Goal: Information Seeking & Learning: Learn about a topic

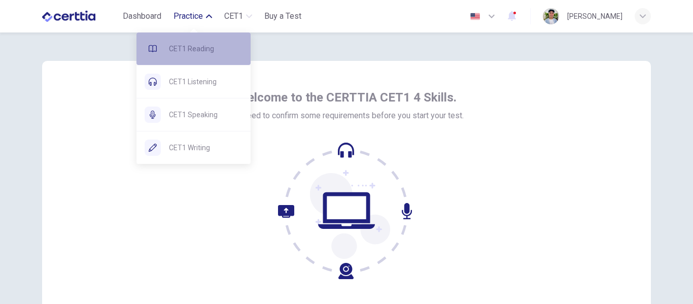
click at [184, 46] on span "CET1 Reading" at bounding box center [206, 49] width 74 height 12
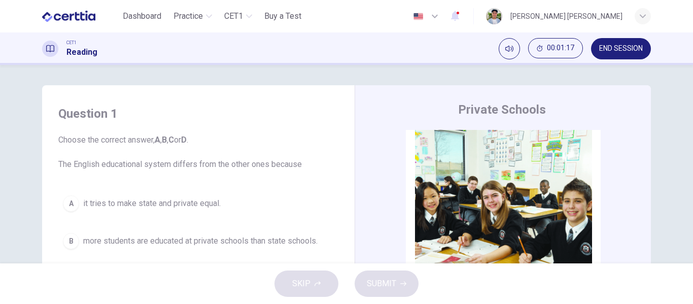
click at [657, 172] on div "Question 1 Choose the correct answer, A , B , C or D . The English educational …" at bounding box center [346, 261] width 641 height 352
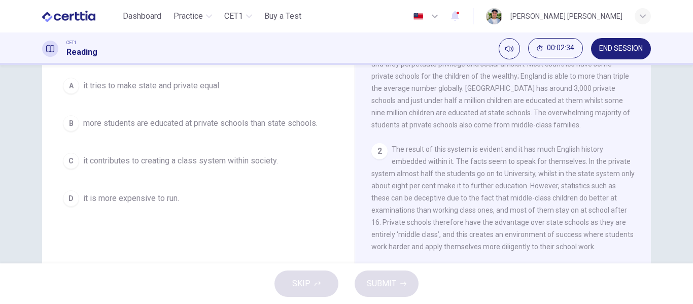
scroll to position [118, 0]
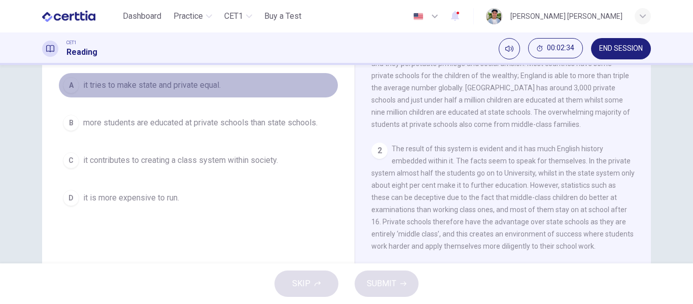
click at [130, 89] on span "it tries to make state and private equal." at bounding box center [151, 85] width 137 height 12
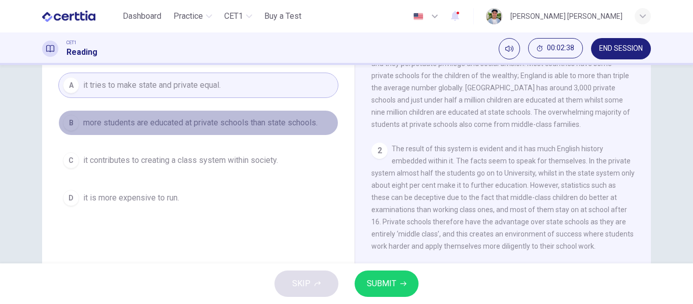
click at [135, 131] on button "B more students are educated at private schools than state schools." at bounding box center [198, 122] width 280 height 25
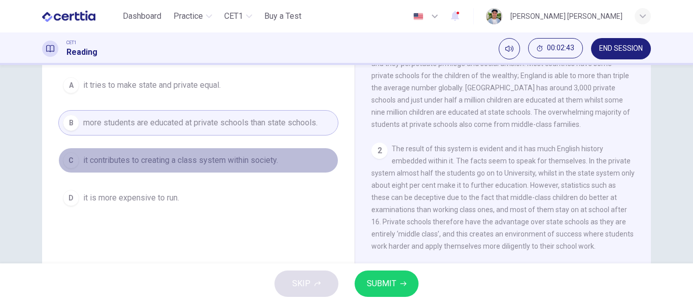
click at [149, 170] on button "C it contributes to creating a class system within society." at bounding box center [198, 160] width 280 height 25
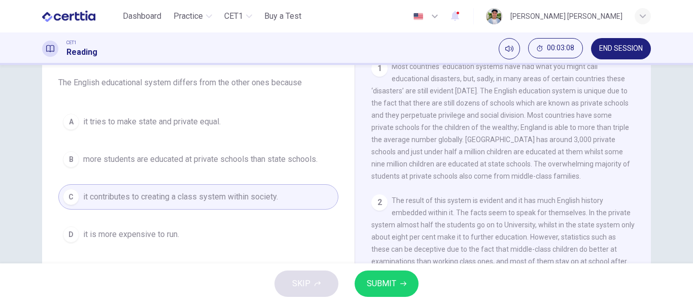
scroll to position [201, 0]
click at [537, 157] on span "Most countries’ education systems have had what you might call educational disa…" at bounding box center [500, 122] width 259 height 118
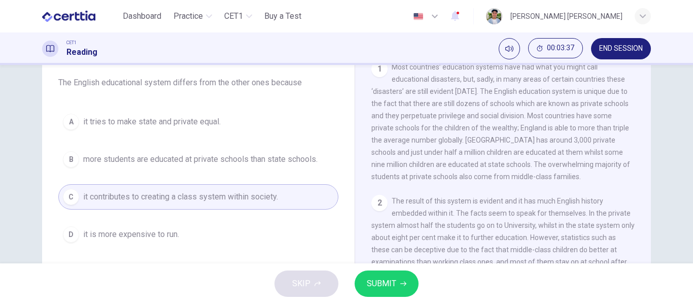
drag, startPoint x: 548, startPoint y: 158, endPoint x: 531, endPoint y: 154, distance: 17.7
click at [531, 154] on span "Most countries’ education systems have had what you might call educational disa…" at bounding box center [500, 122] width 259 height 118
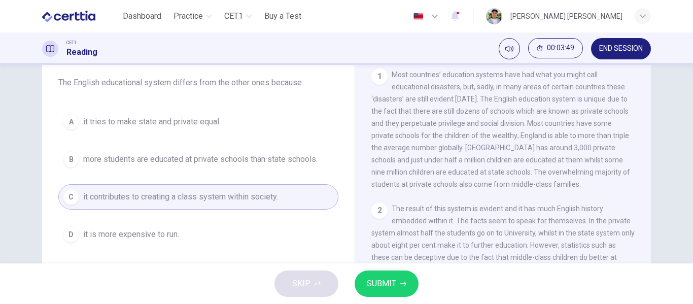
scroll to position [192, 0]
click at [648, 142] on div "Question 1 Choose the correct answer, A , B , C or D . The English educational …" at bounding box center [346, 180] width 641 height 352
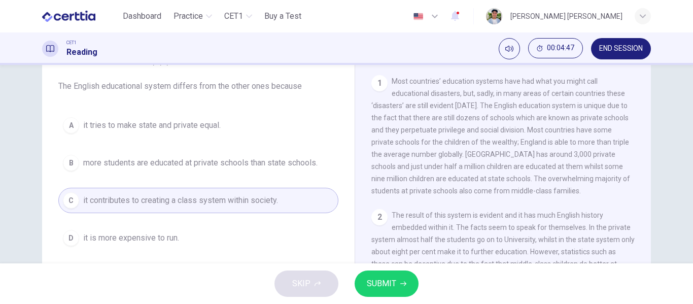
scroll to position [191, 0]
click at [381, 285] on span "SUBMIT" at bounding box center [381, 283] width 29 height 14
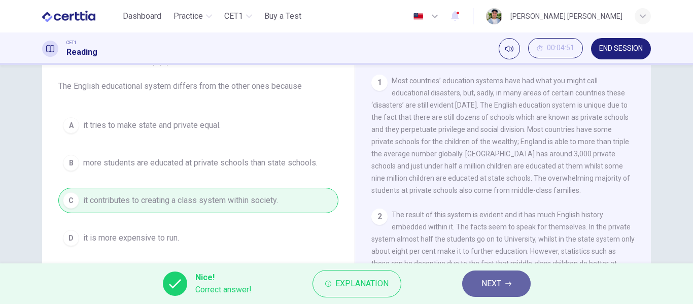
click at [485, 275] on button "NEXT" at bounding box center [496, 283] width 68 height 26
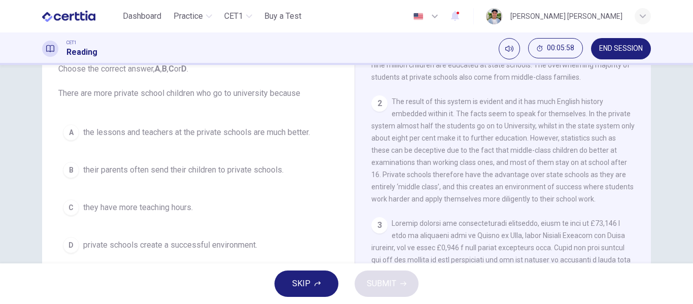
scroll to position [311, 0]
click at [445, 200] on div "2 The result of this system is evident and it has much English history embedded…" at bounding box center [503, 150] width 264 height 110
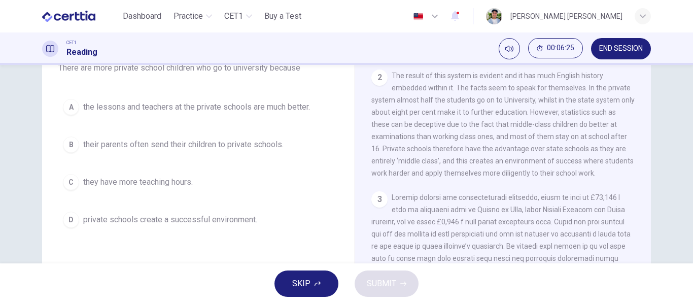
scroll to position [101, 0]
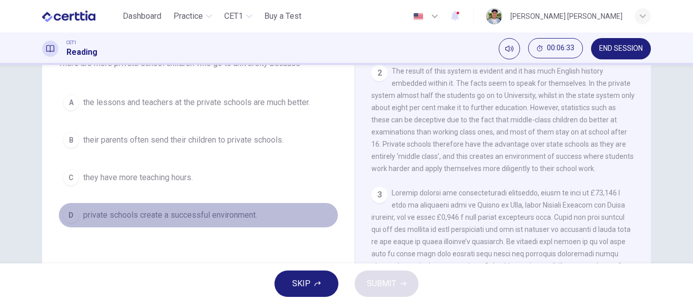
click at [127, 219] on span "private schools create a successful environment." at bounding box center [170, 215] width 174 height 12
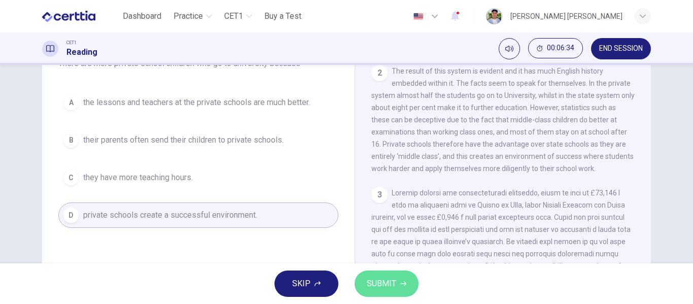
click at [362, 280] on button "SUBMIT" at bounding box center [386, 283] width 64 height 26
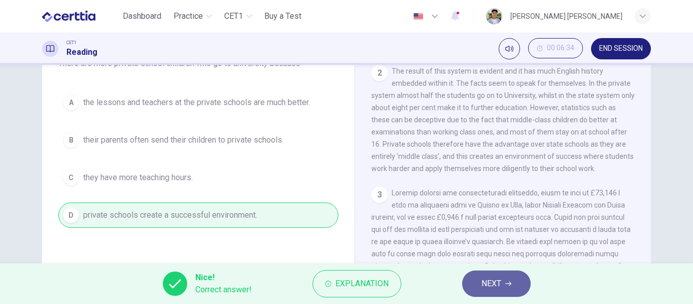
click at [485, 290] on span "NEXT" at bounding box center [491, 283] width 20 height 14
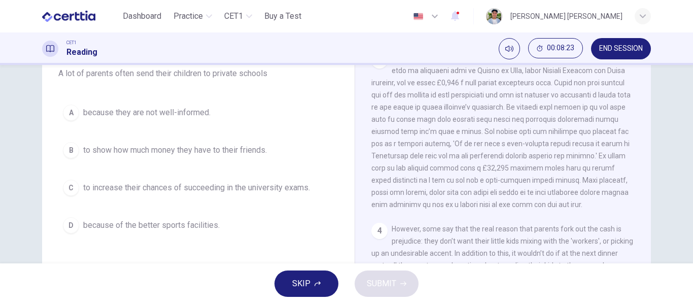
scroll to position [91, 0]
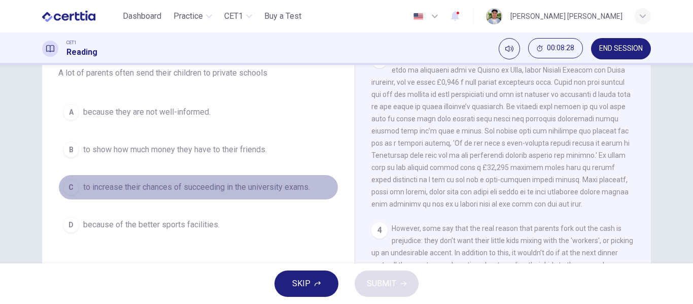
click at [89, 192] on span "to increase their chances of succeeding in the university exams." at bounding box center [196, 187] width 227 height 12
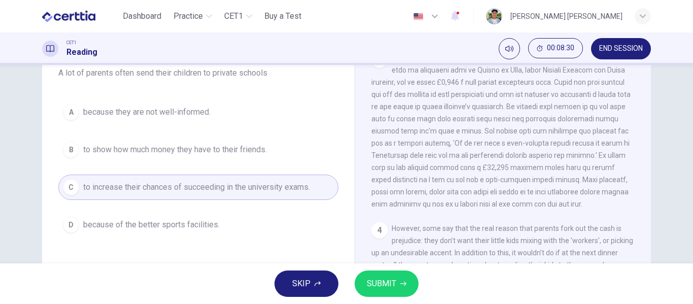
click at [375, 285] on span "SUBMIT" at bounding box center [381, 283] width 29 height 14
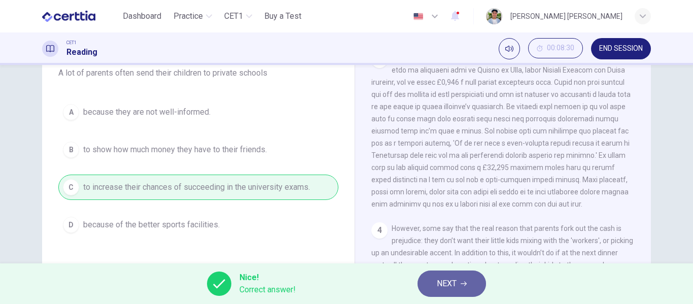
click at [454, 287] on span "NEXT" at bounding box center [447, 283] width 20 height 14
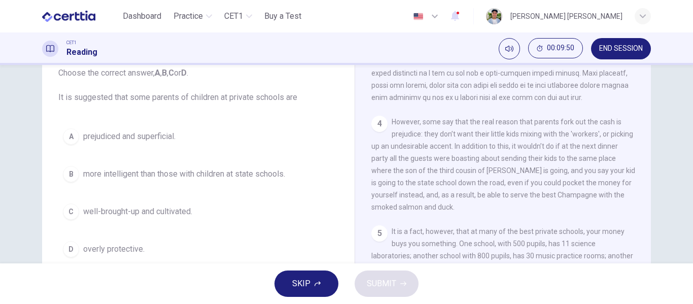
scroll to position [76, 0]
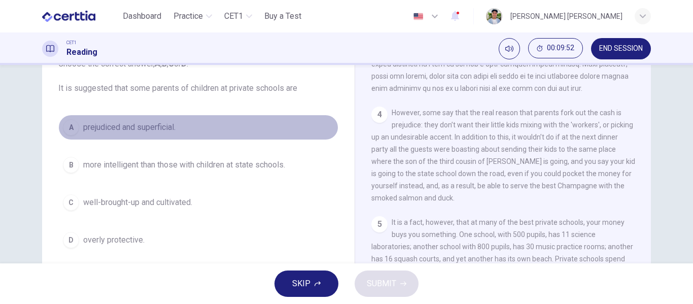
click at [109, 130] on span "prejudiced and superficial." at bounding box center [129, 127] width 92 height 12
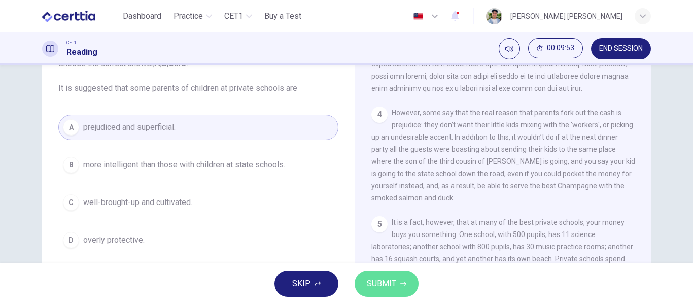
click at [391, 275] on button "SUBMIT" at bounding box center [386, 283] width 64 height 26
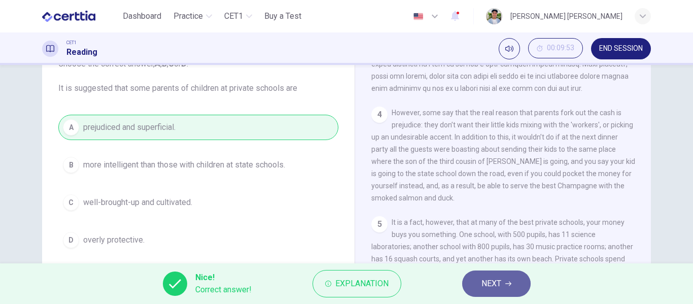
click at [487, 279] on span "NEXT" at bounding box center [491, 283] width 20 height 14
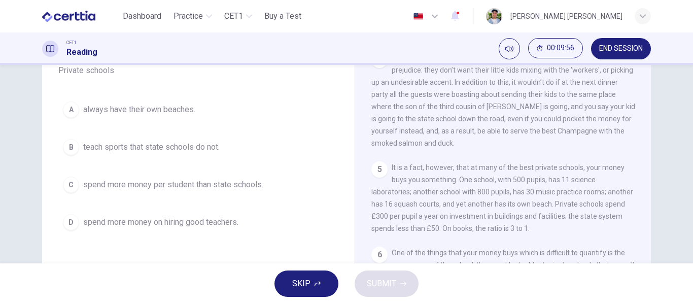
scroll to position [94, 0]
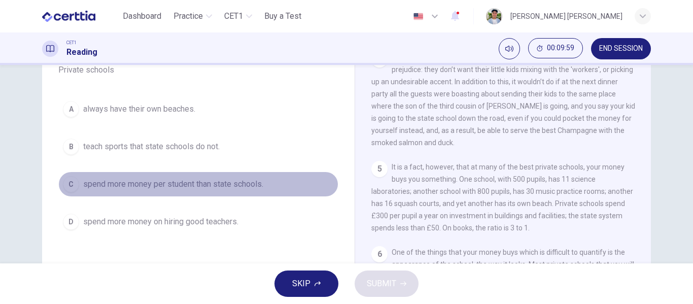
click at [112, 188] on span "spend more money per student than state schools." at bounding box center [173, 184] width 180 height 12
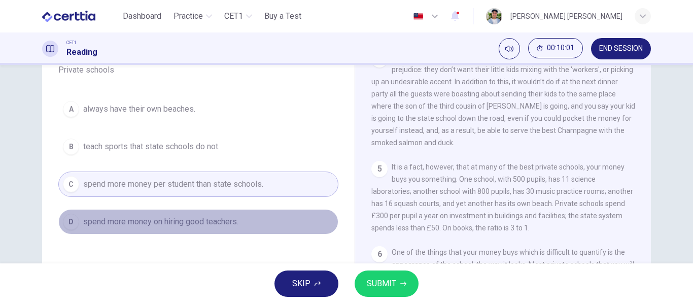
click at [152, 226] on span "spend more money on hiring good teachers." at bounding box center [160, 222] width 155 height 12
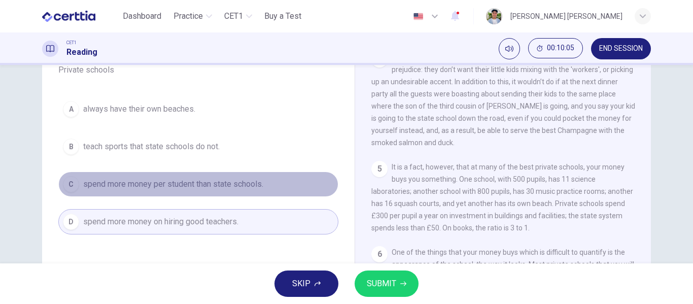
click at [240, 190] on span "spend more money per student than state schools." at bounding box center [173, 184] width 180 height 12
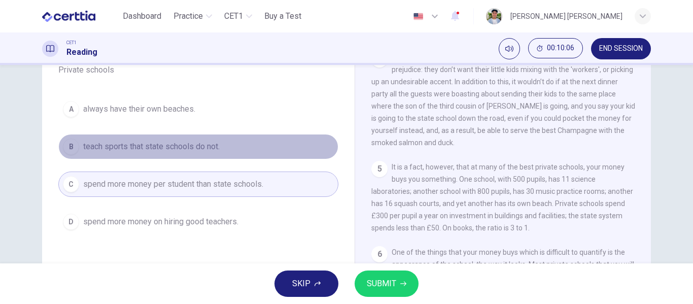
click at [238, 156] on button "B teach sports that state schools do not." at bounding box center [198, 146] width 280 height 25
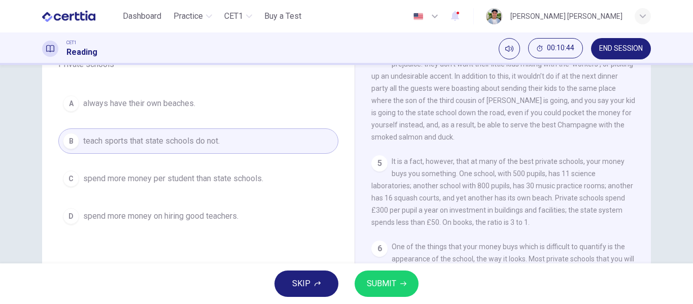
scroll to position [99, 0]
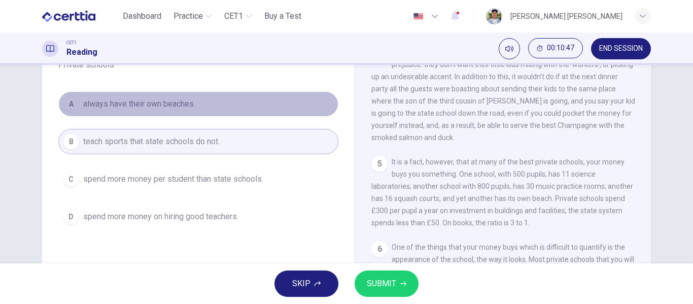
click at [194, 114] on button "A always have their own beaches." at bounding box center [198, 103] width 280 height 25
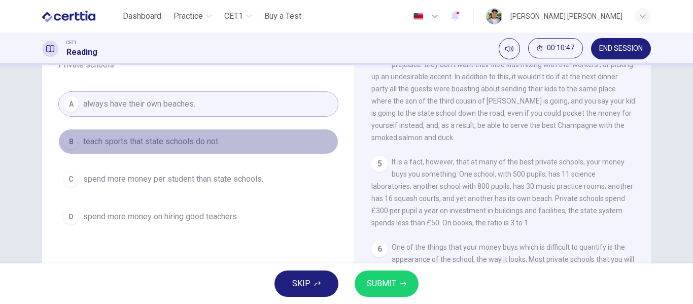
click at [193, 144] on span "teach sports that state schools do not." at bounding box center [151, 141] width 136 height 12
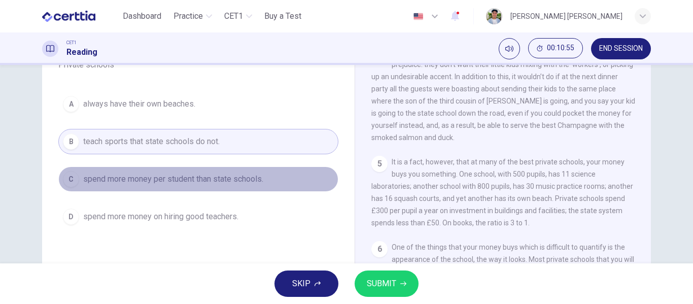
click at [226, 185] on button "C spend more money per student than state schools." at bounding box center [198, 178] width 280 height 25
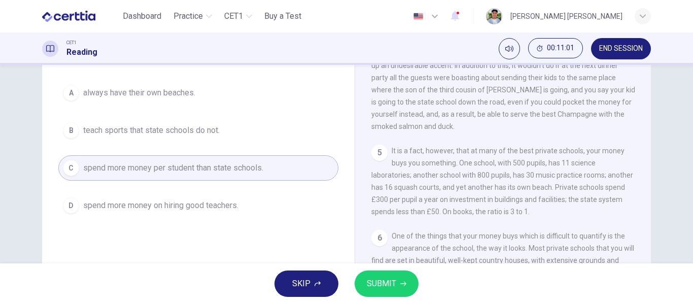
scroll to position [112, 0]
click at [383, 277] on span "SUBMIT" at bounding box center [381, 283] width 29 height 14
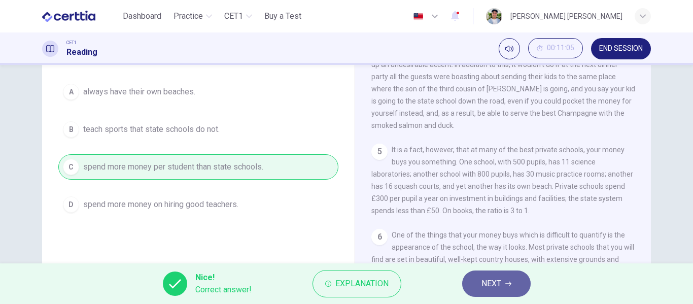
click at [481, 281] on span "NEXT" at bounding box center [491, 283] width 20 height 14
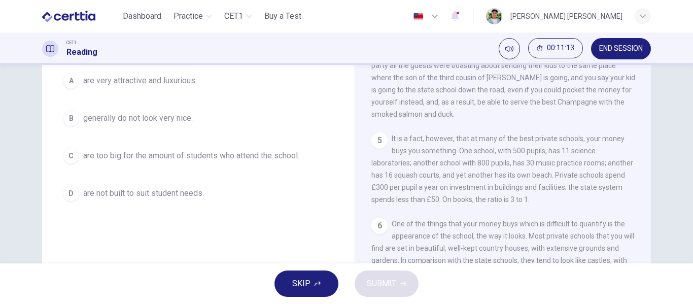
scroll to position [195, 0]
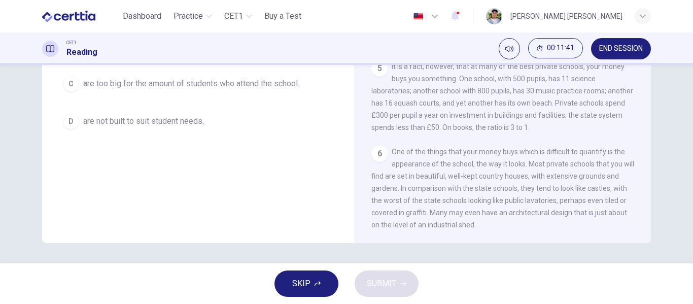
click at [529, 197] on span "One of the things that your money buys which is difficult to quantify is the ap…" at bounding box center [502, 188] width 263 height 81
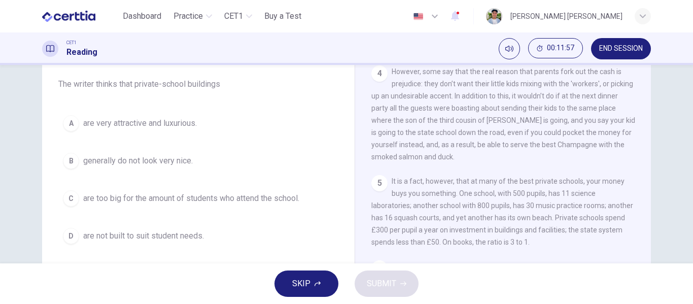
scroll to position [94, 0]
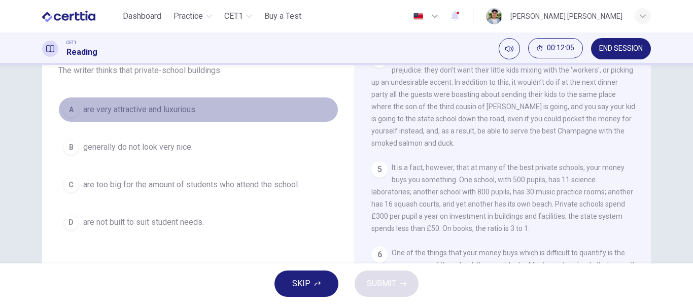
click at [164, 109] on span "are very attractive and luxurious." at bounding box center [140, 109] width 114 height 12
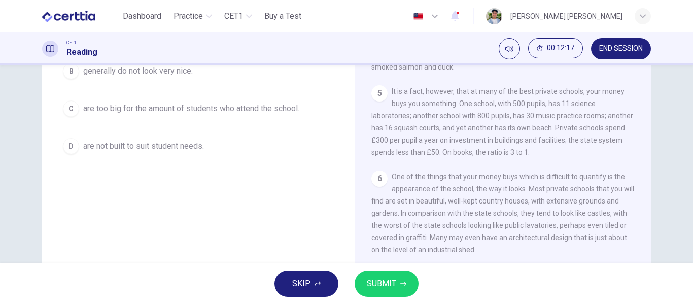
scroll to position [169, 0]
click at [383, 274] on button "SUBMIT" at bounding box center [386, 283] width 64 height 26
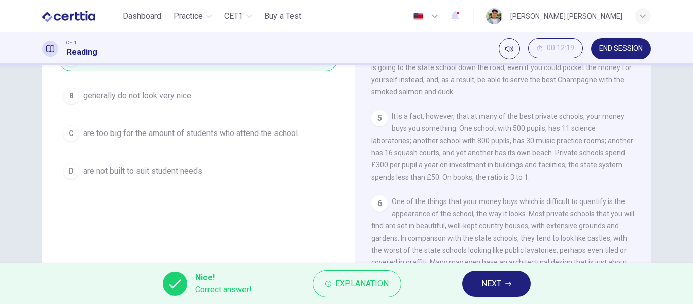
scroll to position [145, 0]
click at [485, 279] on span "NEXT" at bounding box center [491, 283] width 20 height 14
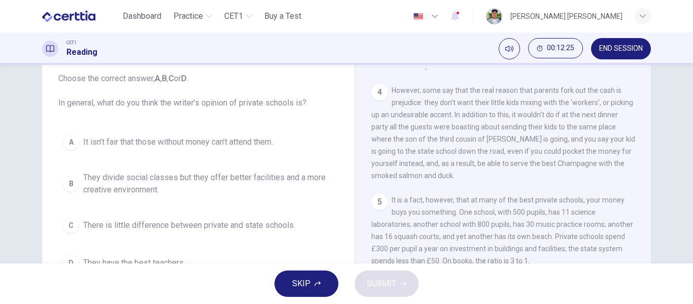
scroll to position [80, 0]
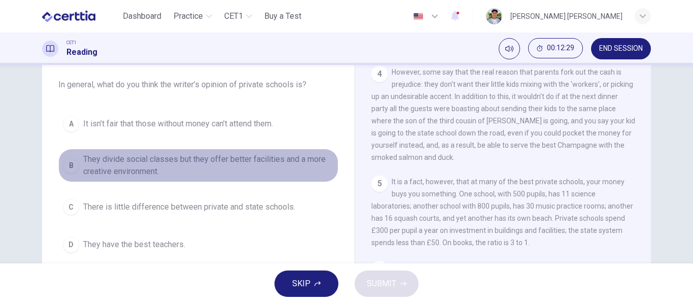
click at [104, 166] on span "They divide social classes but they offer better facilities and a more creative…" at bounding box center [208, 165] width 251 height 24
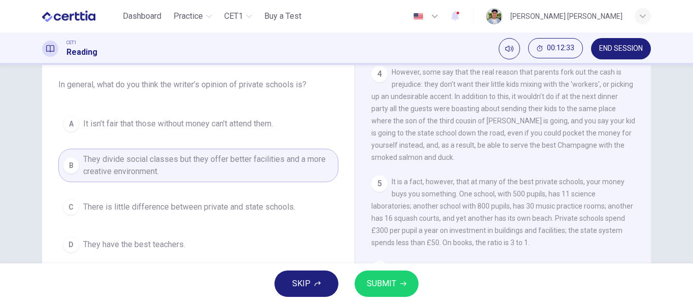
scroll to position [104, 0]
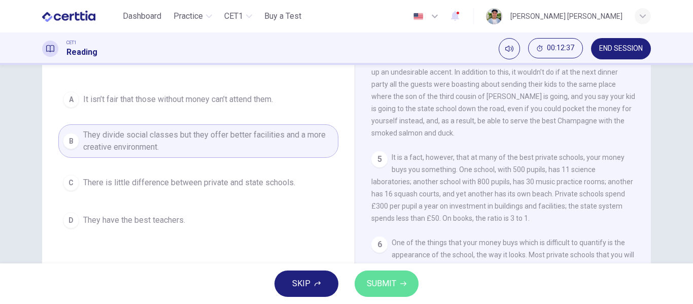
click at [363, 275] on button "SUBMIT" at bounding box center [386, 283] width 64 height 26
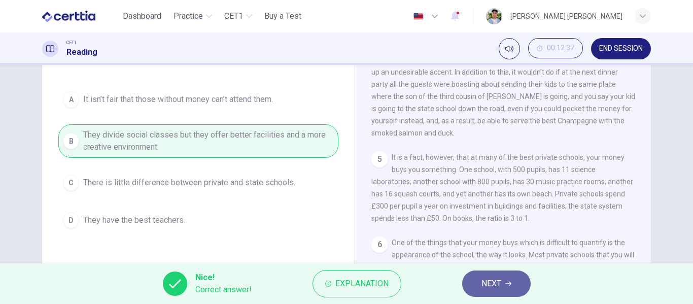
click at [529, 288] on button "NEXT" at bounding box center [496, 283] width 68 height 26
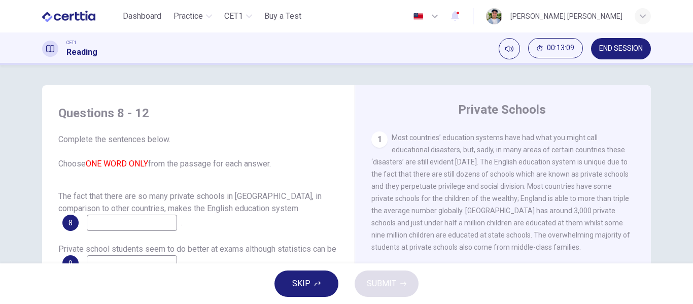
scroll to position [213, 0]
drag, startPoint x: 150, startPoint y: 202, endPoint x: 145, endPoint y: 205, distance: 5.5
click at [145, 205] on div "The fact that there are so many private schools in [GEOGRAPHIC_DATA], in compar…" at bounding box center [198, 210] width 280 height 41
click at [145, 215] on input at bounding box center [132, 223] width 90 height 16
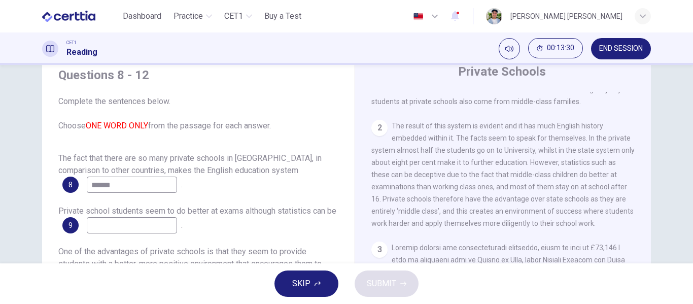
scroll to position [320, 0]
type input "******"
drag, startPoint x: 440, startPoint y: 154, endPoint x: 484, endPoint y: 180, distance: 50.7
click at [484, 180] on span "The result of this system is evident and it has much English history embedded w…" at bounding box center [502, 173] width 263 height 105
click at [146, 217] on input at bounding box center [132, 225] width 90 height 16
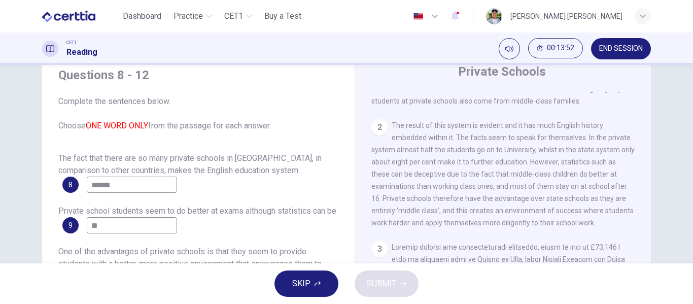
type input "*"
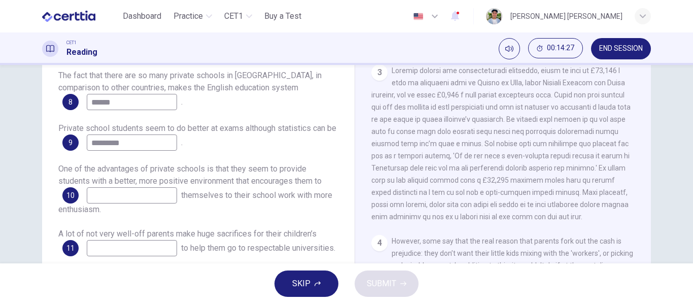
scroll to position [412, 0]
type input "*********"
drag, startPoint x: 516, startPoint y: 84, endPoint x: 573, endPoint y: 100, distance: 59.2
click at [573, 100] on div "3" at bounding box center [503, 145] width 264 height 158
drag, startPoint x: 423, startPoint y: 100, endPoint x: 473, endPoint y: 121, distance: 53.9
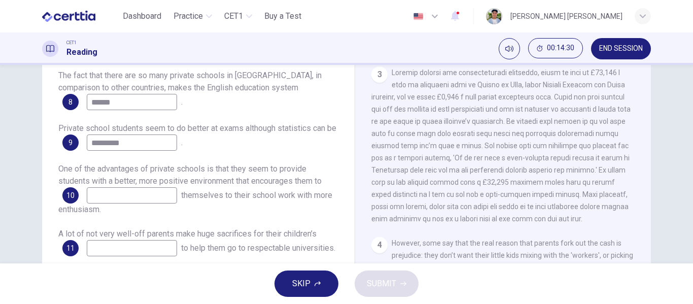
click at [473, 121] on div "3" at bounding box center [503, 145] width 264 height 158
drag, startPoint x: 464, startPoint y: 117, endPoint x: 545, endPoint y: 127, distance: 81.3
click at [548, 124] on span at bounding box center [500, 145] width 259 height 154
click at [173, 190] on input at bounding box center [132, 195] width 90 height 16
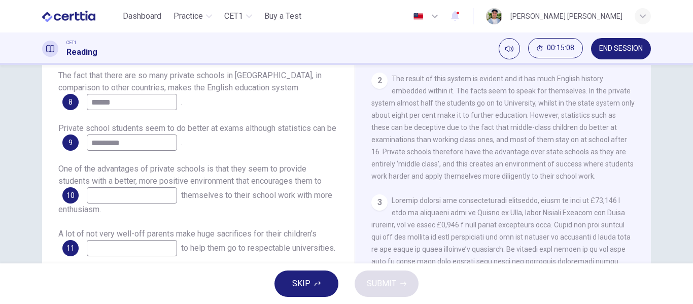
scroll to position [284, 0]
drag, startPoint x: 404, startPoint y: 184, endPoint x: 414, endPoint y: 188, distance: 10.9
click at [414, 180] on span "The result of this system is evident and it has much English history embedded w…" at bounding box center [502, 126] width 263 height 105
click at [139, 190] on input at bounding box center [132, 195] width 90 height 16
type input "*****"
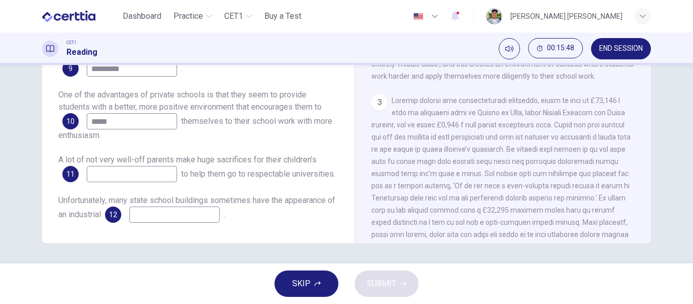
scroll to position [317, 0]
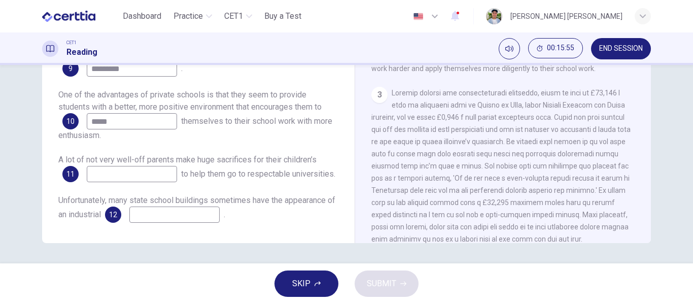
click at [433, 135] on div "3" at bounding box center [503, 166] width 264 height 158
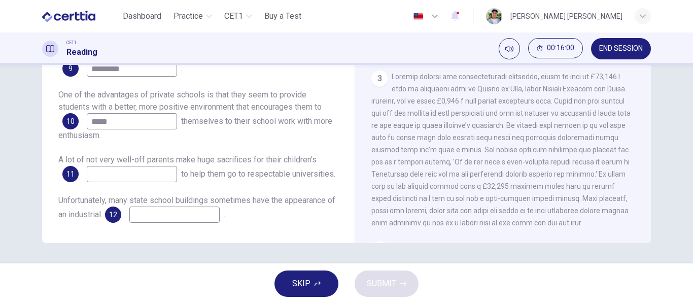
scroll to position [335, 0]
click at [151, 166] on input at bounding box center [132, 174] width 90 height 16
drag, startPoint x: 580, startPoint y: 108, endPoint x: 462, endPoint y: 130, distance: 119.7
click at [462, 130] on div "3" at bounding box center [503, 148] width 264 height 158
click at [144, 166] on input at bounding box center [132, 174] width 90 height 16
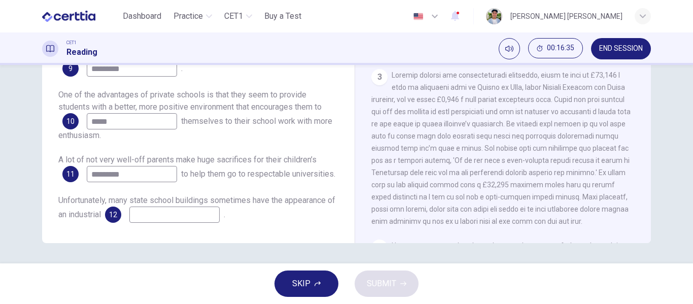
type input "*********"
click at [204, 207] on input at bounding box center [174, 214] width 90 height 16
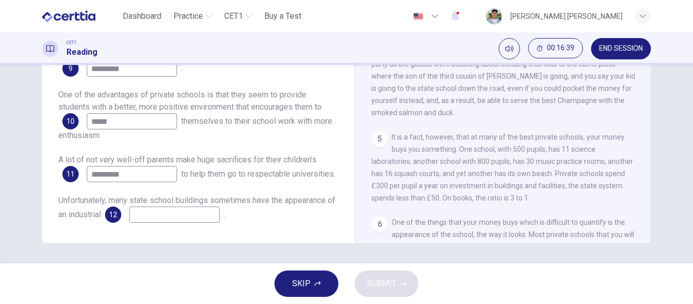
scroll to position [651, 0]
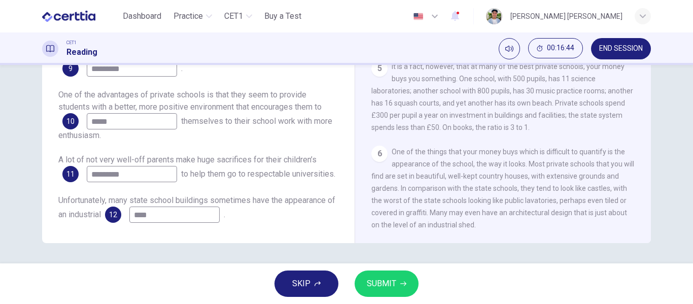
type input "****"
click at [374, 279] on span "SUBMIT" at bounding box center [381, 283] width 29 height 14
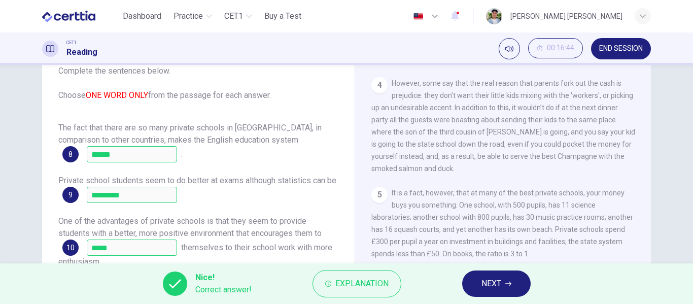
scroll to position [195, 0]
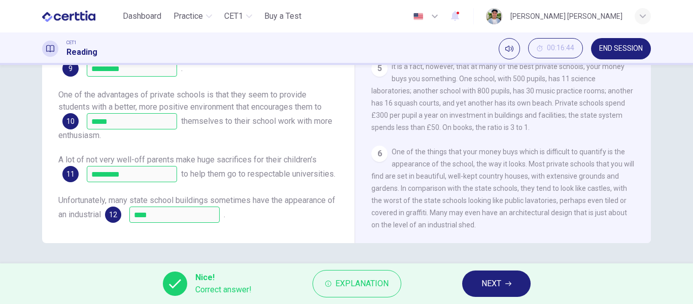
click at [491, 285] on span "NEXT" at bounding box center [491, 283] width 20 height 14
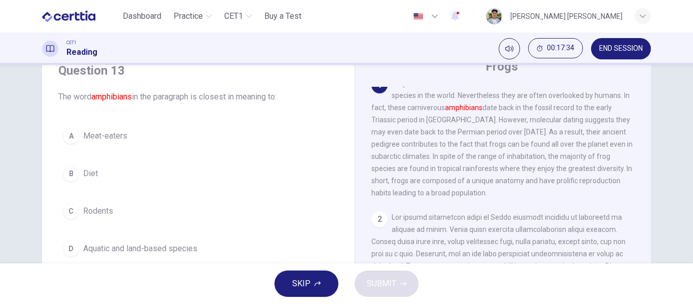
scroll to position [51, 0]
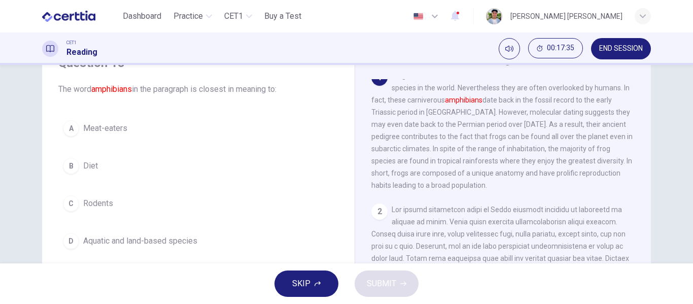
click at [83, 237] on span "Aquatic and land-based species" at bounding box center [140, 241] width 114 height 12
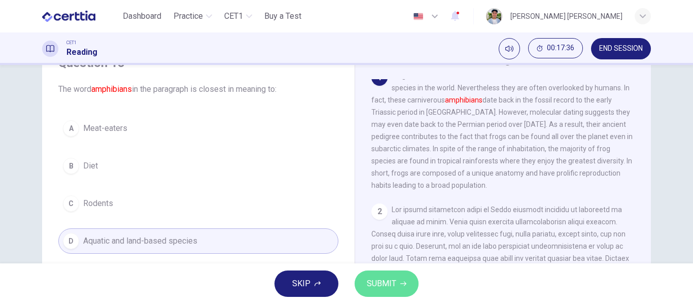
click at [384, 279] on span "SUBMIT" at bounding box center [381, 283] width 29 height 14
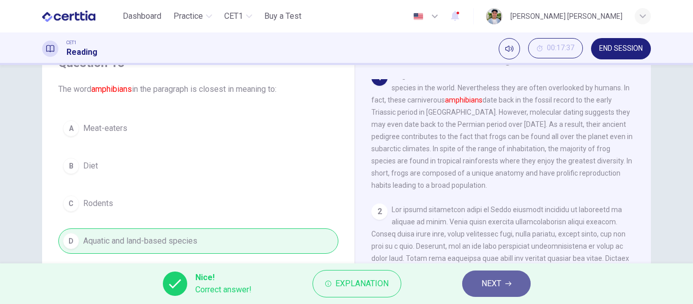
click at [484, 270] on button "NEXT" at bounding box center [496, 283] width 68 height 26
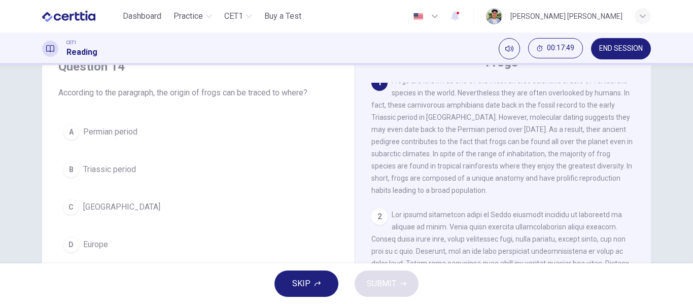
scroll to position [9, 0]
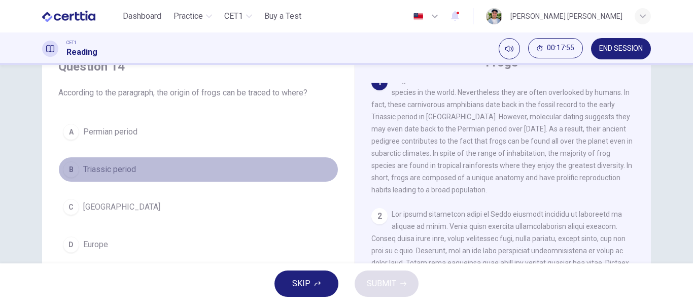
click at [144, 166] on button "B Triassic period" at bounding box center [198, 169] width 280 height 25
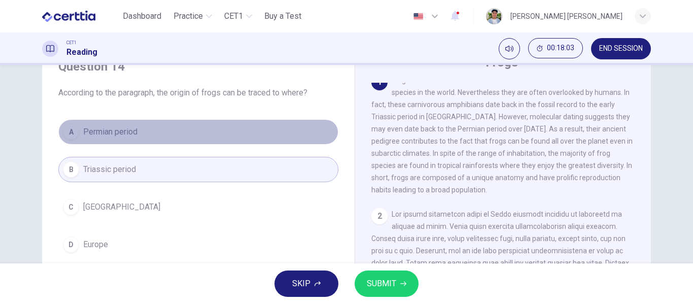
click at [227, 133] on button "A Permian period" at bounding box center [198, 131] width 280 height 25
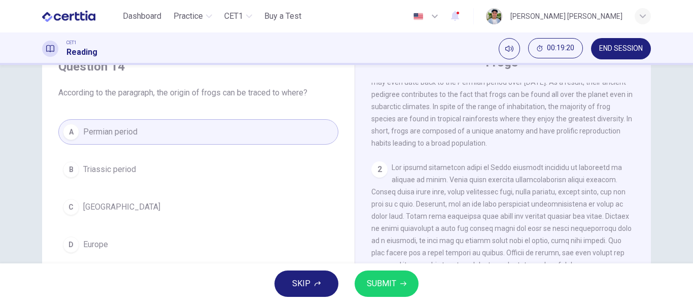
scroll to position [56, 0]
click at [380, 279] on span "SUBMIT" at bounding box center [381, 283] width 29 height 14
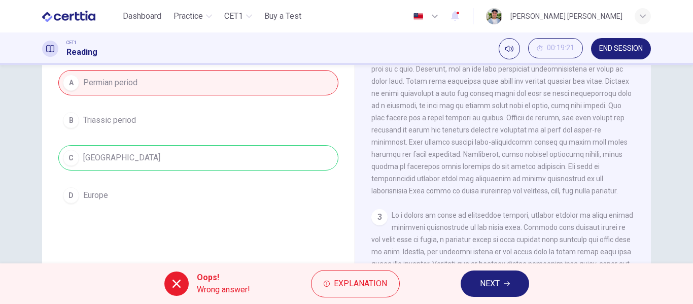
scroll to position [98, 0]
click at [481, 271] on button "NEXT" at bounding box center [494, 283] width 68 height 26
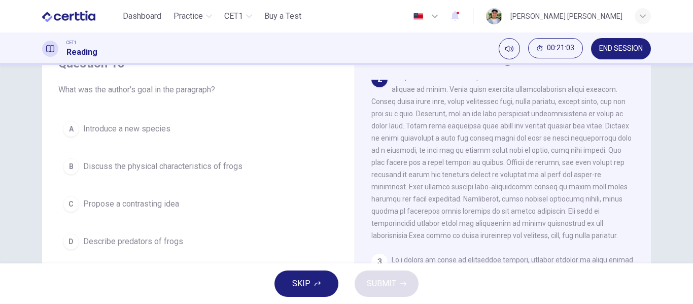
scroll to position [142, 0]
click at [144, 168] on span "Discuss the physical characteristics of frogs" at bounding box center [162, 166] width 159 height 12
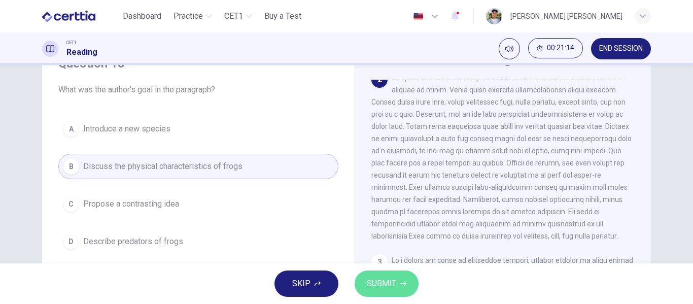
click at [397, 285] on button "SUBMIT" at bounding box center [386, 283] width 64 height 26
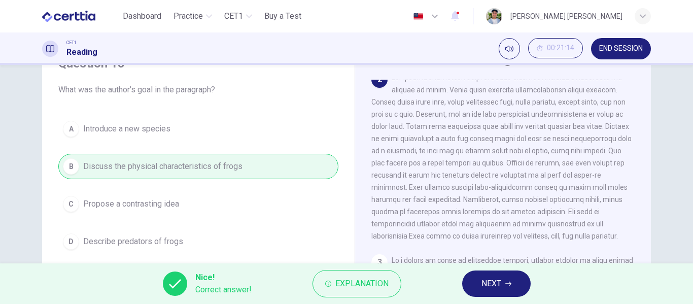
click at [478, 288] on button "NEXT" at bounding box center [496, 283] width 68 height 26
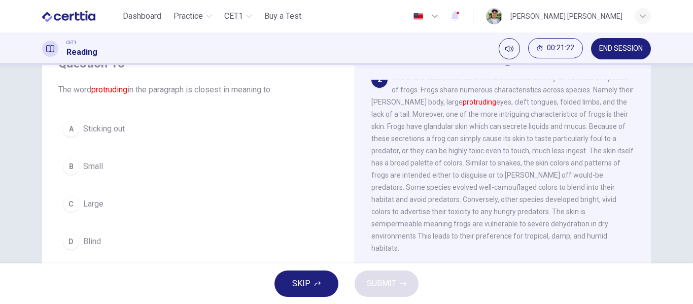
click at [121, 128] on span "Sticking out" at bounding box center [104, 129] width 42 height 12
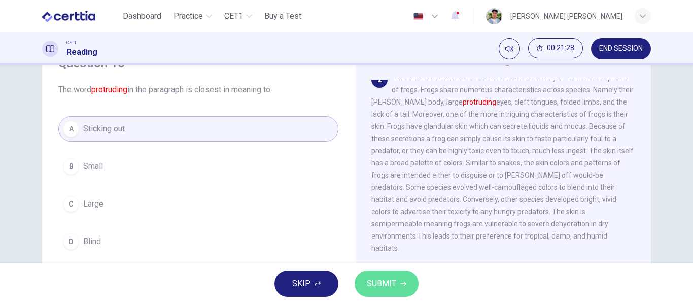
click at [380, 276] on button "SUBMIT" at bounding box center [386, 283] width 64 height 26
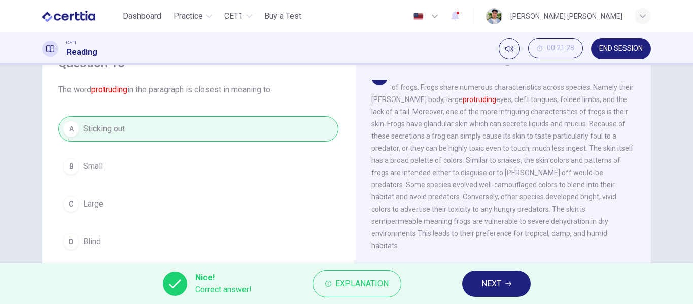
scroll to position [145, 0]
click at [502, 271] on button "NEXT" at bounding box center [496, 283] width 68 height 26
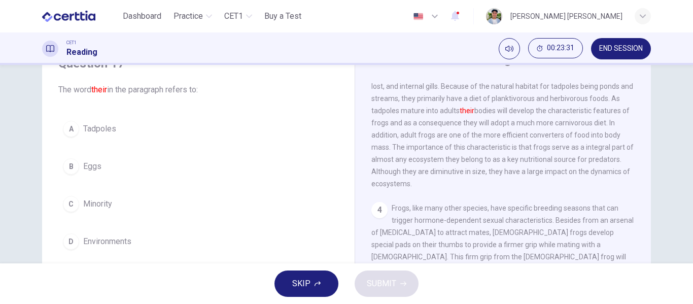
scroll to position [375, 0]
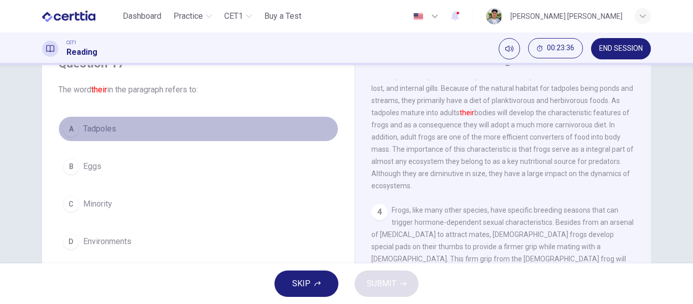
click at [101, 129] on span "Tadpoles" at bounding box center [99, 129] width 33 height 12
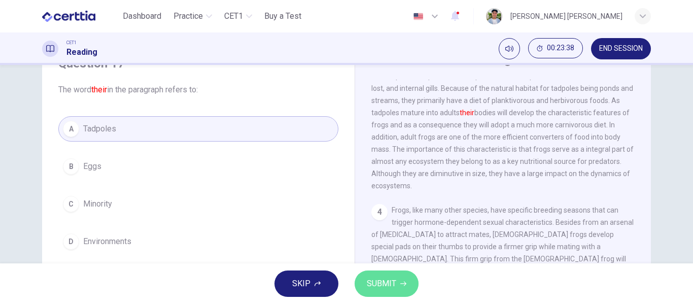
click at [391, 275] on button "SUBMIT" at bounding box center [386, 283] width 64 height 26
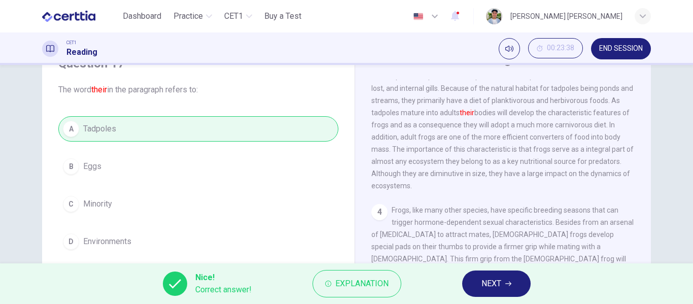
click at [531, 267] on div "Nice! Correct answer! Explanation NEXT" at bounding box center [346, 283] width 693 height 41
click at [517, 270] on button "NEXT" at bounding box center [496, 283] width 68 height 26
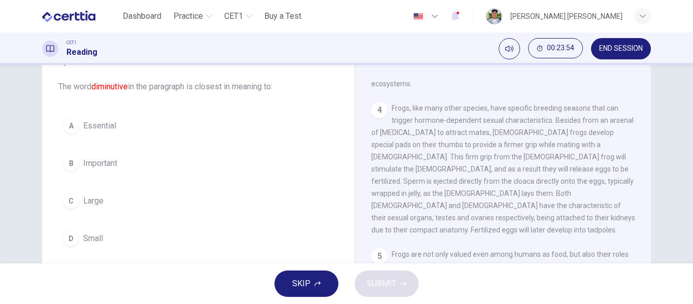
scroll to position [52, 0]
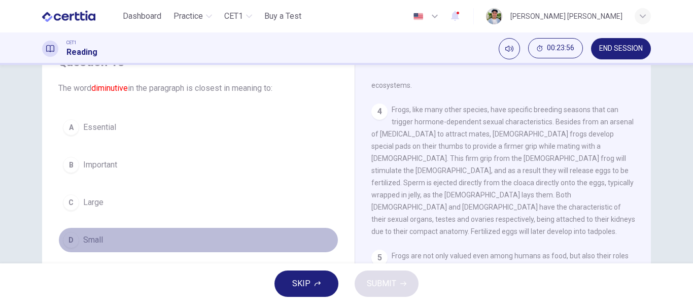
click at [78, 237] on button "D Small" at bounding box center [198, 239] width 280 height 25
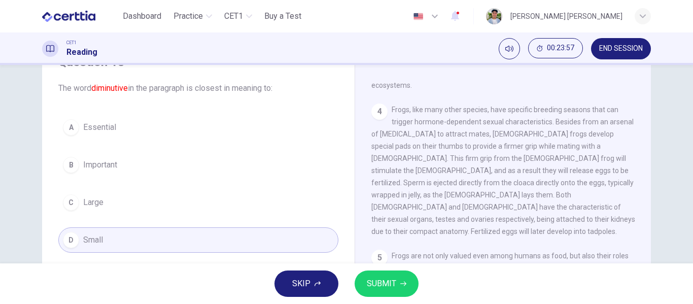
click at [401, 281] on icon "button" at bounding box center [403, 283] width 6 height 6
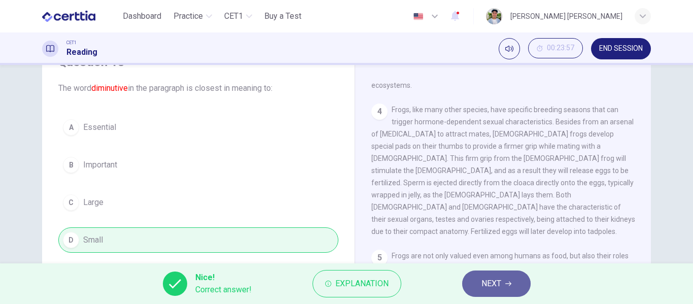
click at [476, 272] on button "NEXT" at bounding box center [496, 283] width 68 height 26
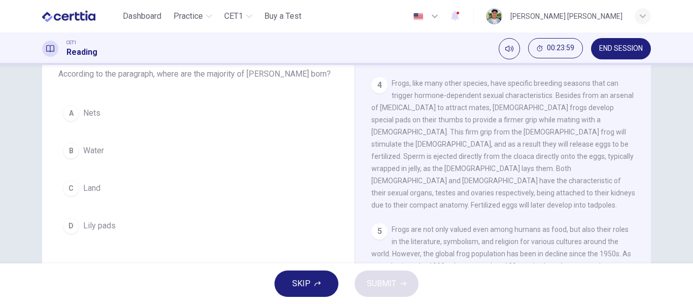
scroll to position [66, 0]
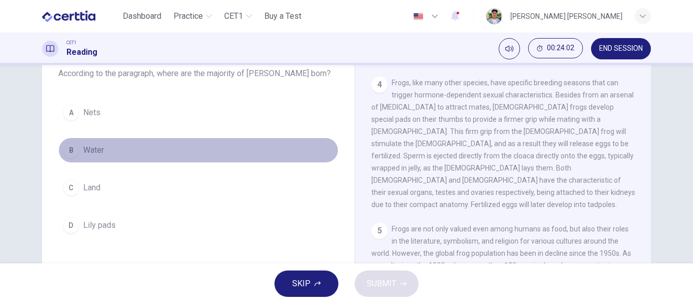
click at [86, 152] on span "Water" at bounding box center [93, 150] width 21 height 12
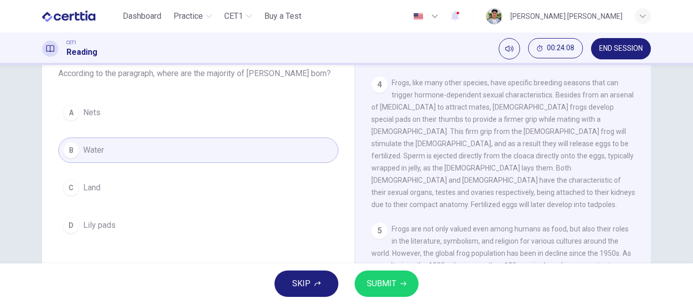
click at [380, 265] on div "SKIP SUBMIT" at bounding box center [346, 283] width 693 height 41
click at [384, 282] on span "SUBMIT" at bounding box center [381, 283] width 29 height 14
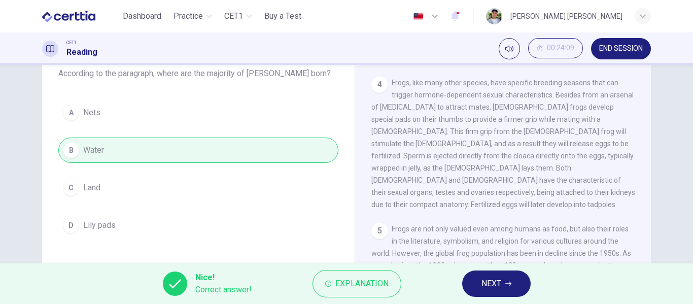
click at [477, 268] on div "Nice! Correct answer! Explanation NEXT" at bounding box center [346, 283] width 693 height 41
click at [505, 275] on button "NEXT" at bounding box center [496, 283] width 68 height 26
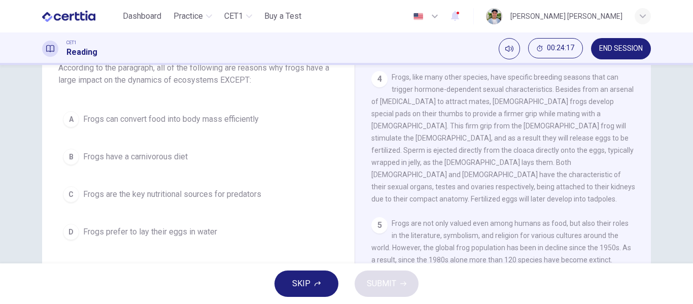
scroll to position [68, 0]
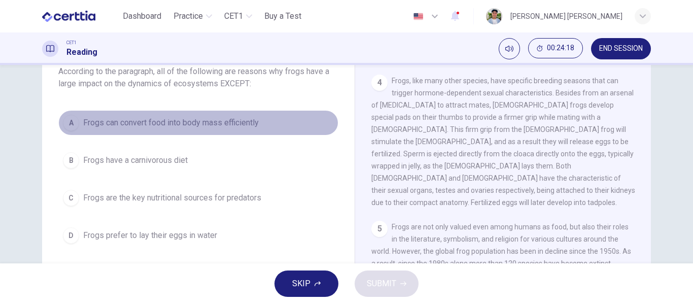
click at [214, 127] on span "Frogs can convert food into body mass efficiently" at bounding box center [170, 123] width 175 height 12
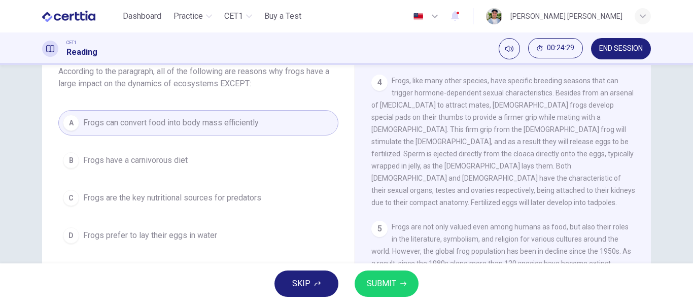
click at [391, 280] on span "SUBMIT" at bounding box center [381, 283] width 29 height 14
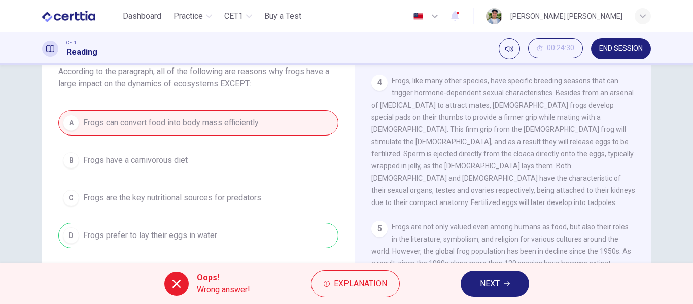
click at [222, 233] on div "A Frogs can convert food into body mass efficiently B Frogs have a carnivorous …" at bounding box center [198, 179] width 280 height 138
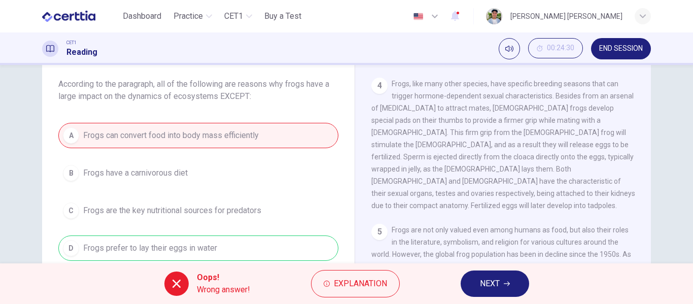
scroll to position [55, 0]
click at [491, 284] on span "NEXT" at bounding box center [490, 283] width 20 height 14
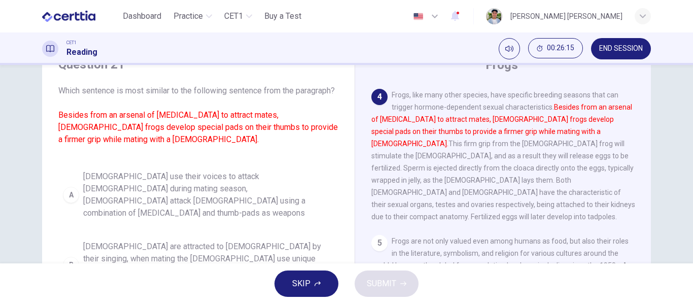
scroll to position [42, 0]
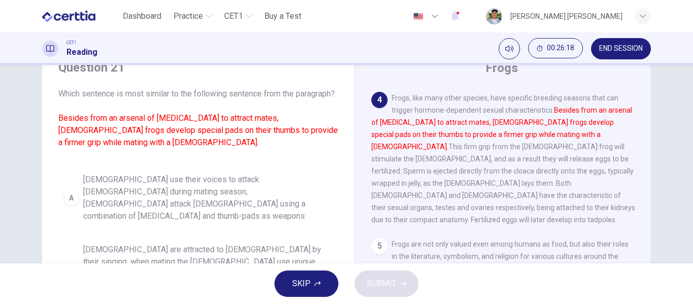
click at [562, 110] on font "Besides from an arsenal of [MEDICAL_DATA] to attract mates, [DEMOGRAPHIC_DATA] …" at bounding box center [501, 128] width 261 height 45
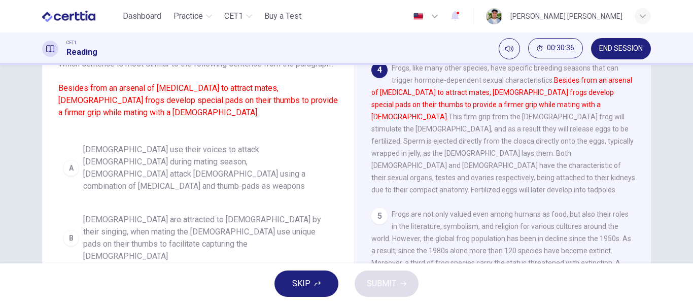
scroll to position [73, 0]
click at [26, 170] on div "Question 21 Which sentence is most similar to the following sentence from the p…" at bounding box center [346, 189] width 641 height 352
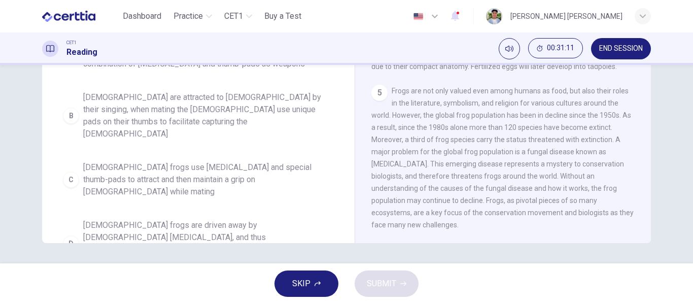
scroll to position [5, 0]
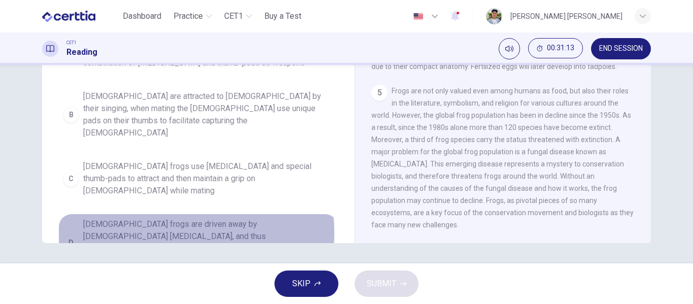
click at [126, 218] on span "[DEMOGRAPHIC_DATA] frogs are driven away by [DEMOGRAPHIC_DATA] [MEDICAL_DATA], …" at bounding box center [208, 242] width 251 height 49
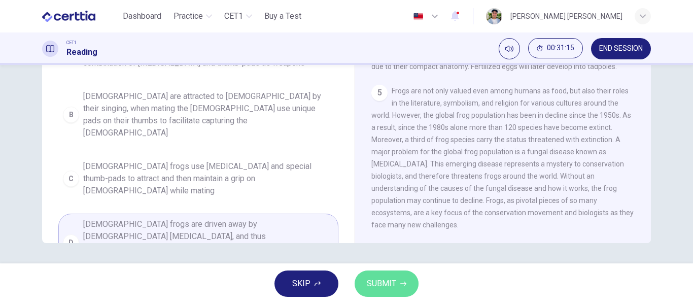
click at [384, 273] on button "SUBMIT" at bounding box center [386, 283] width 64 height 26
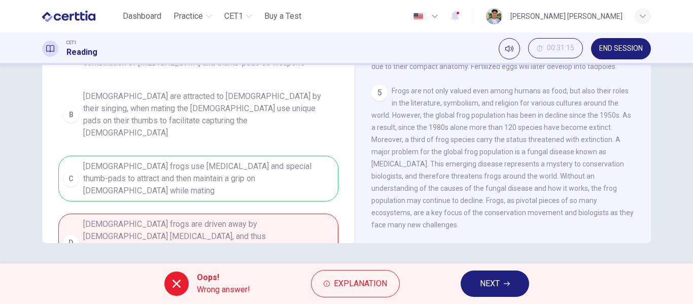
click at [257, 170] on div "A [DEMOGRAPHIC_DATA] use their voices to attack [DEMOGRAPHIC_DATA] during matin…" at bounding box center [198, 144] width 280 height 256
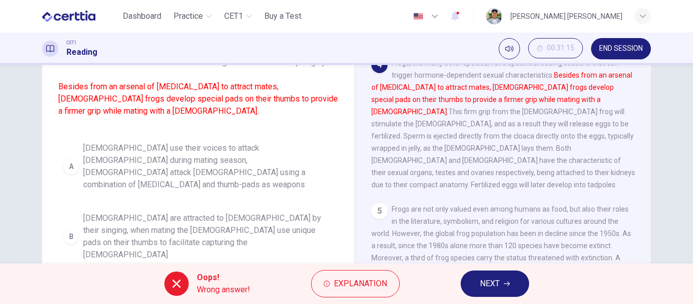
scroll to position [0, 0]
click at [490, 266] on div "Oops! Wrong answer! Explanation NEXT" at bounding box center [346, 283] width 693 height 41
click at [497, 277] on span "NEXT" at bounding box center [490, 283] width 20 height 14
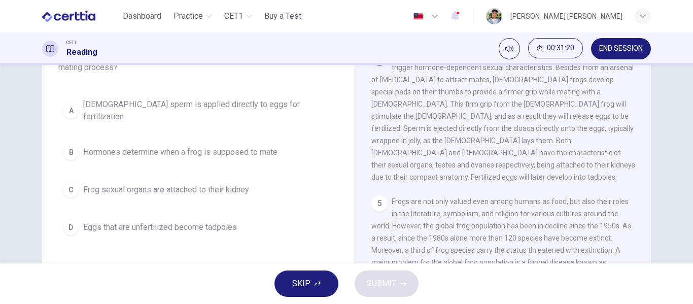
scroll to position [494, 0]
click at [626, 47] on span "END SESSION" at bounding box center [621, 49] width 44 height 8
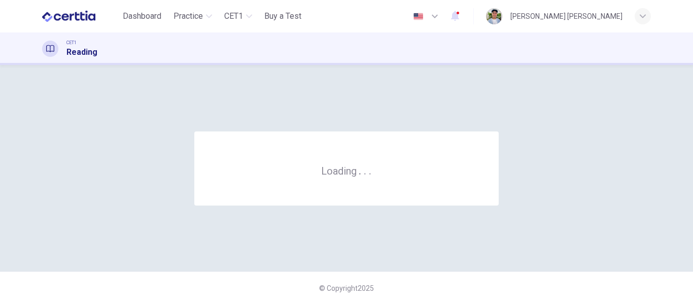
scroll to position [0, 0]
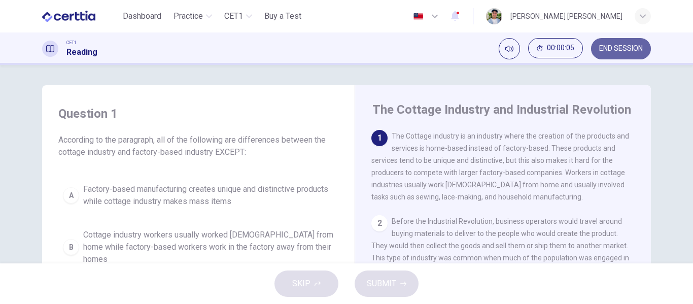
click at [621, 43] on button "END SESSION" at bounding box center [621, 48] width 60 height 21
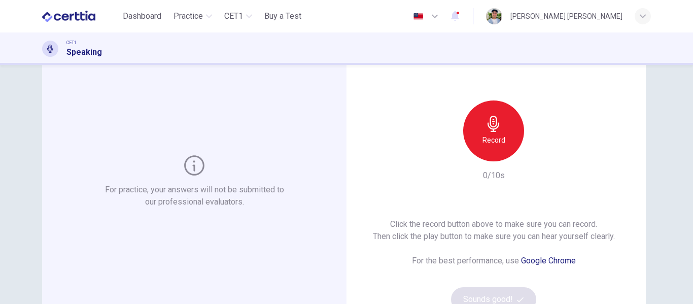
scroll to position [55, 0]
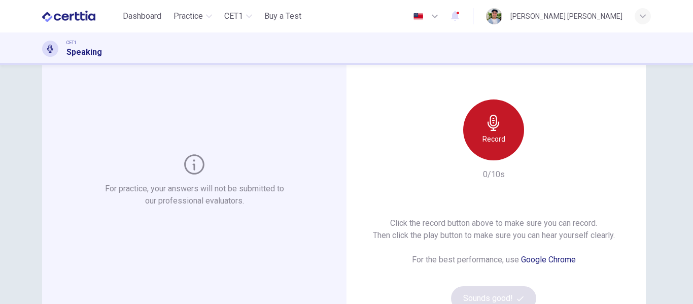
click at [499, 132] on div "Record" at bounding box center [493, 129] width 61 height 61
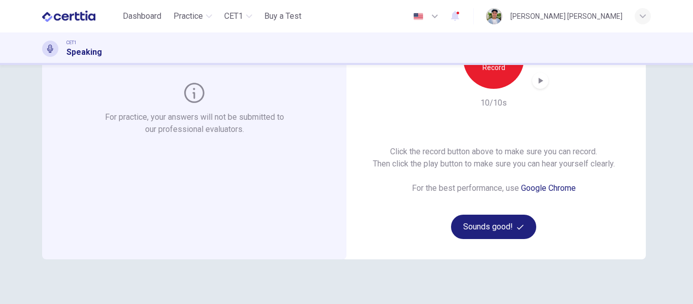
scroll to position [122, 0]
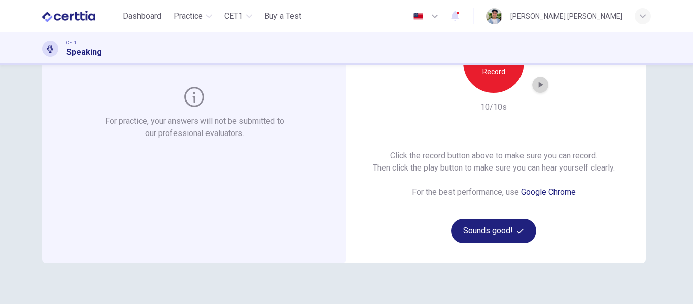
click at [532, 88] on div "button" at bounding box center [540, 85] width 16 height 16
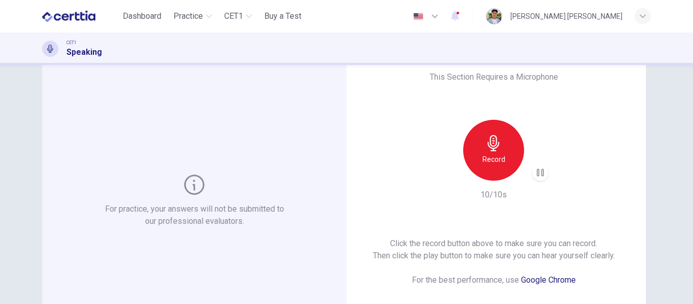
scroll to position [9, 0]
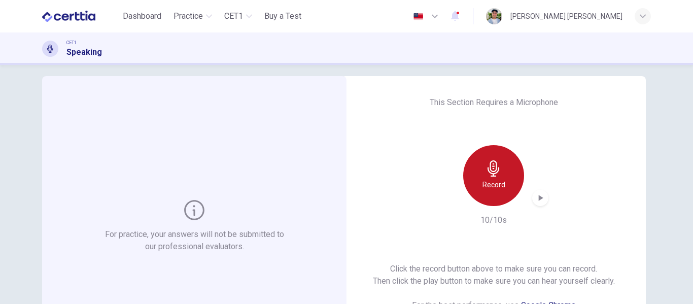
click at [500, 194] on div "Record" at bounding box center [493, 175] width 61 height 61
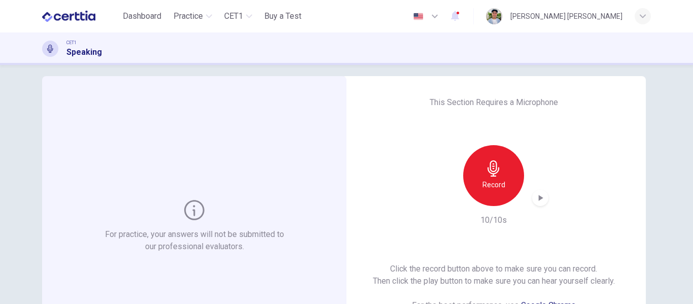
click at [500, 194] on div "Record" at bounding box center [493, 175] width 61 height 61
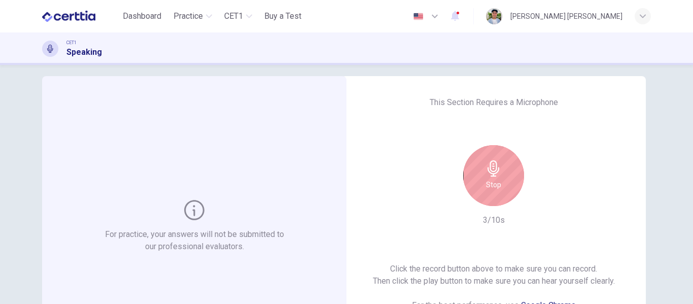
click at [507, 185] on div "Stop" at bounding box center [493, 175] width 61 height 61
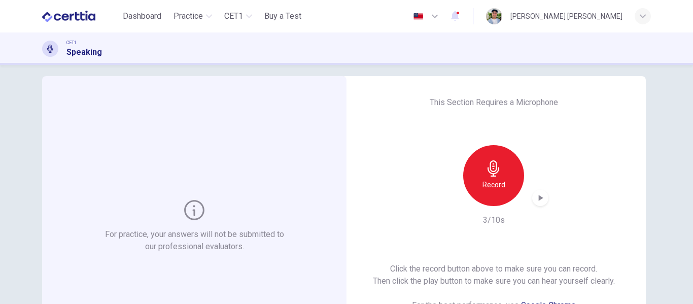
click at [542, 201] on div "button" at bounding box center [540, 198] width 16 height 16
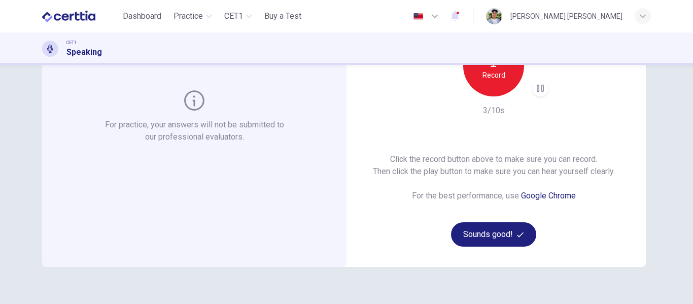
scroll to position [119, 0]
click at [546, 198] on link "Google Chrome" at bounding box center [548, 195] width 55 height 10
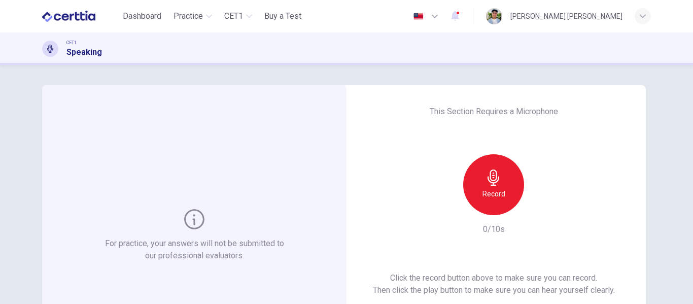
drag, startPoint x: 327, startPoint y: 0, endPoint x: 395, endPoint y: 179, distance: 191.3
click at [395, 179] on div "This Section Requires a Microphone Record 0/10s Click the record button above t…" at bounding box center [493, 235] width 304 height 300
click at [482, 190] on h6 "Record" at bounding box center [493, 194] width 23 height 12
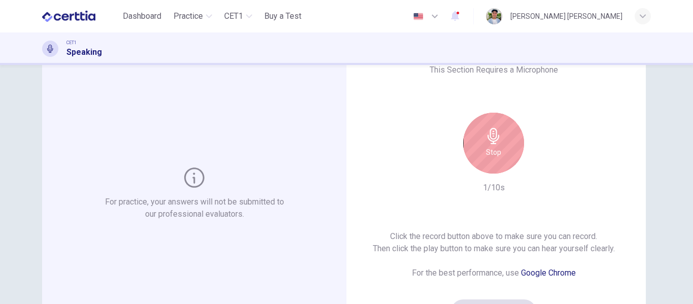
scroll to position [43, 0]
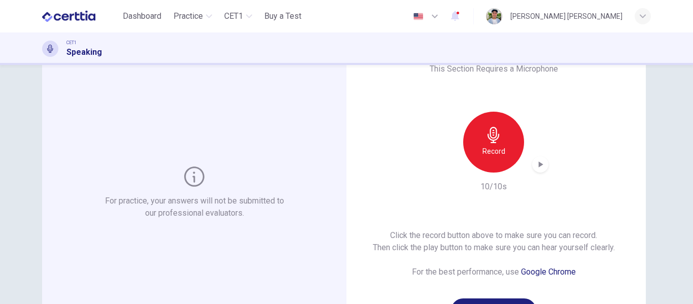
click at [535, 164] on icon "button" at bounding box center [540, 164] width 10 height 10
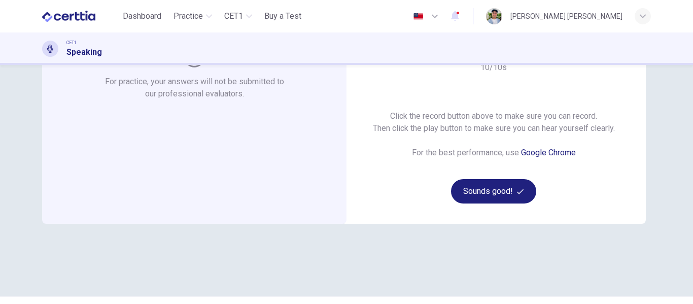
scroll to position [163, 0]
click at [481, 197] on button "Sounds good!" at bounding box center [493, 190] width 85 height 24
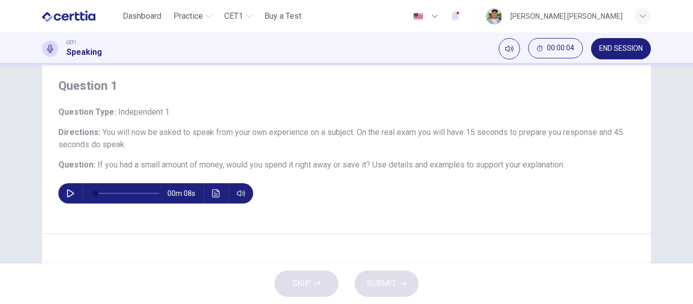
scroll to position [27, 0]
click at [67, 194] on icon "button" at bounding box center [70, 194] width 8 height 8
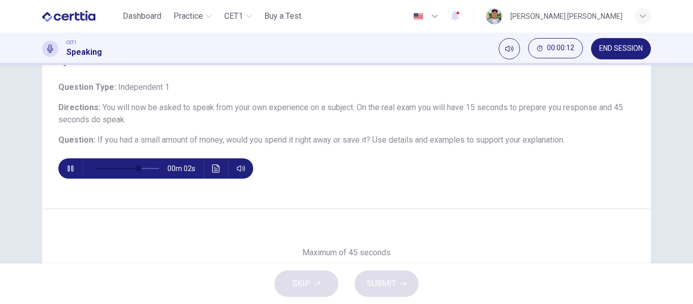
scroll to position [52, 0]
click at [70, 170] on icon "button" at bounding box center [70, 169] width 6 height 6
type input "**"
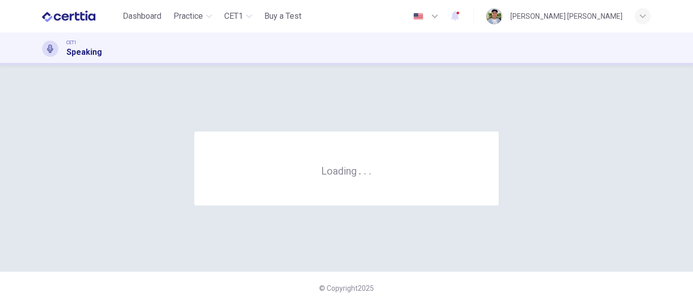
scroll to position [0, 0]
